Goal: Information Seeking & Learning: Learn about a topic

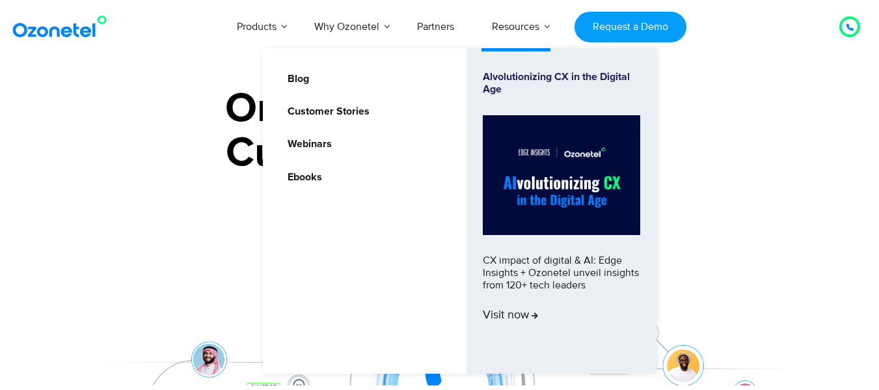
scroll to position [147, 0]
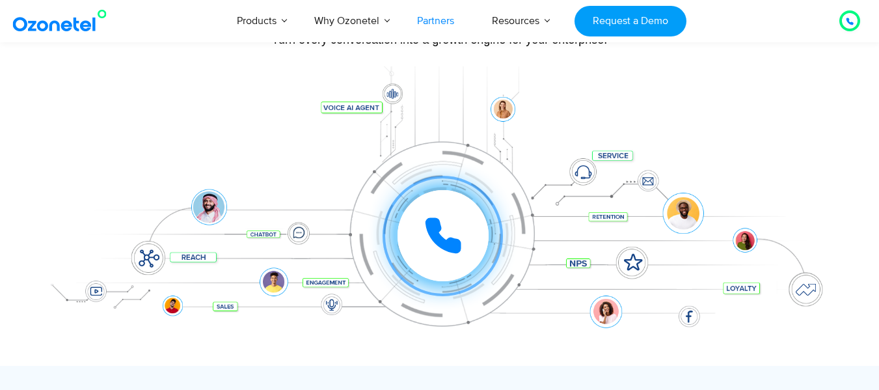
click at [430, 21] on link "Partners" at bounding box center [435, 20] width 75 height 43
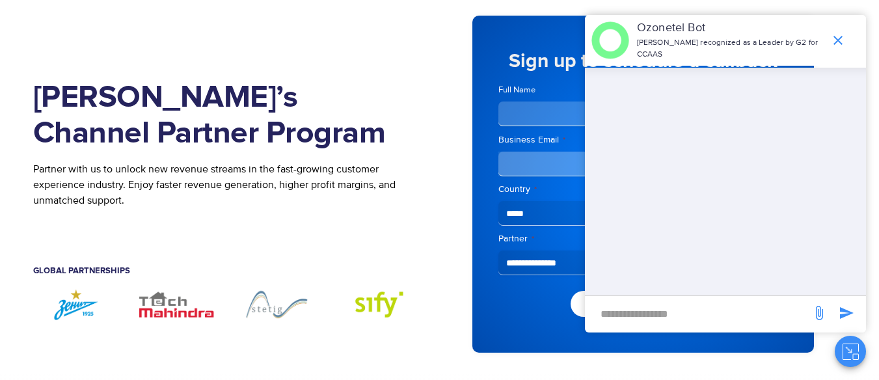
scroll to position [75, 0]
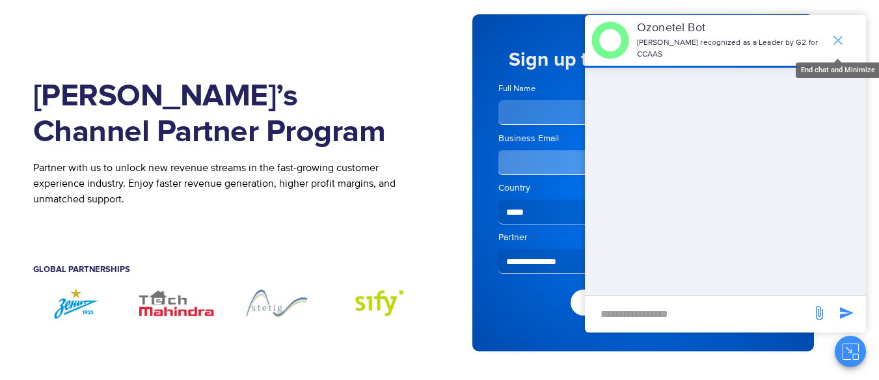
click at [834, 36] on icon "end chat or minimize" at bounding box center [838, 41] width 16 height 16
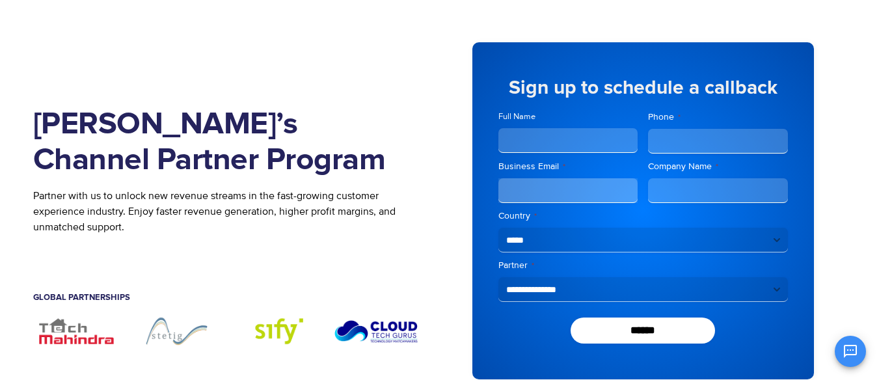
scroll to position [0, 0]
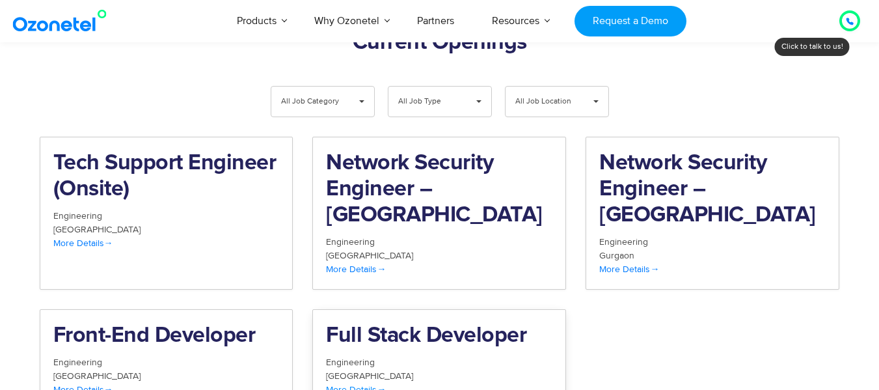
scroll to position [1360, 0]
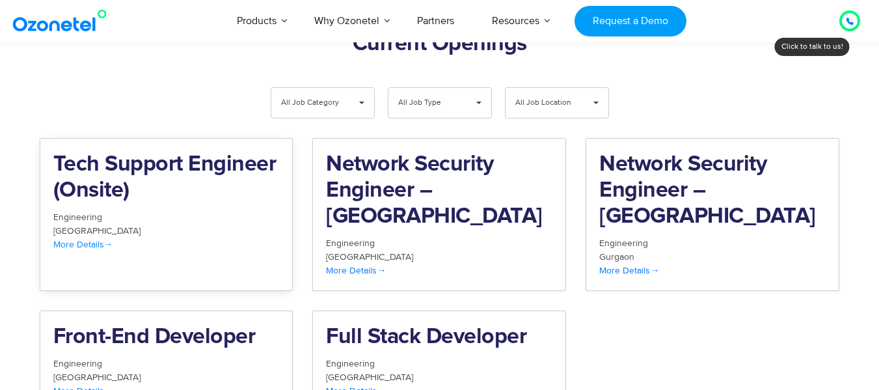
click at [159, 152] on h2 "Tech Support Engineer (Onsite)" at bounding box center [166, 178] width 226 height 52
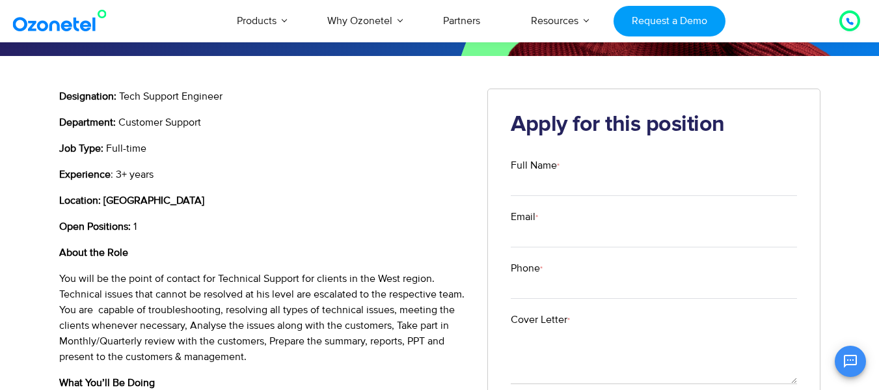
scroll to position [238, 0]
